Goal: Book appointment/travel/reservation

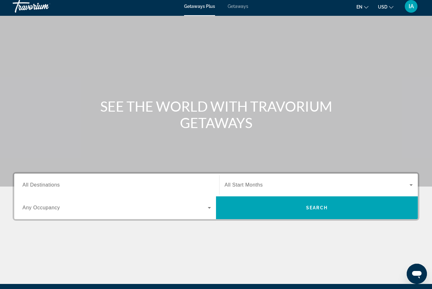
scroll to position [55, 0]
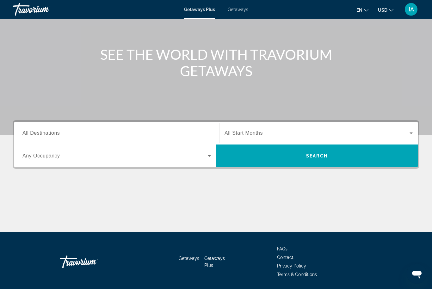
click at [411, 130] on icon "Search widget" at bounding box center [411, 134] width 8 height 8
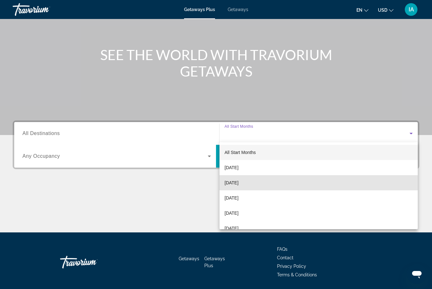
click at [238, 185] on span "[DATE]" at bounding box center [231, 183] width 14 height 8
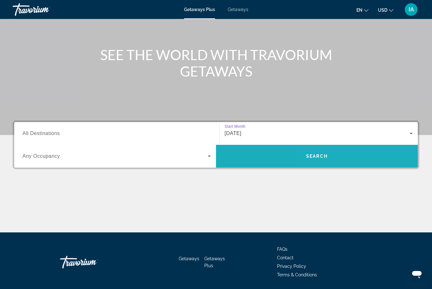
click at [350, 154] on span "Search widget" at bounding box center [317, 156] width 202 height 15
